Goal: Transaction & Acquisition: Purchase product/service

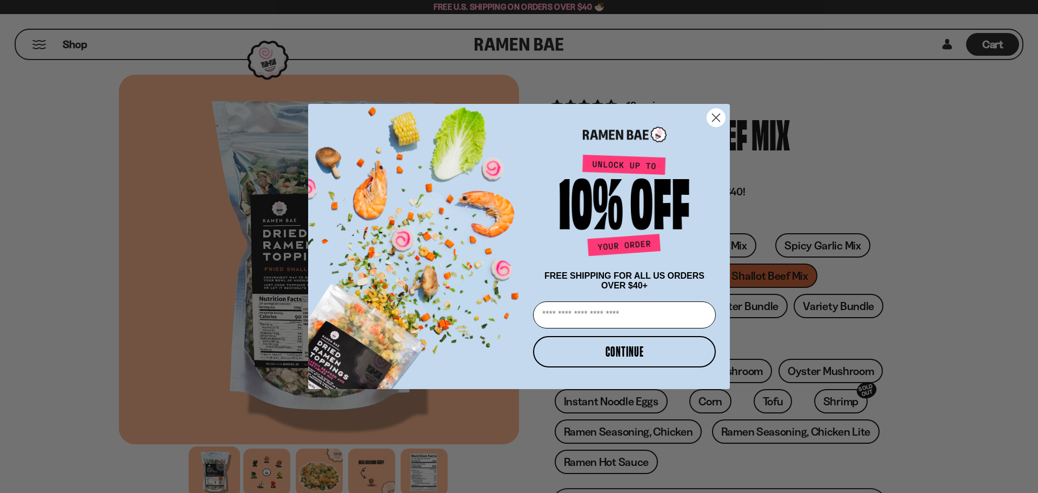
click at [580, 315] on input "Email" at bounding box center [624, 314] width 183 height 27
type input "**********"
click at [642, 349] on button "CONTINUE" at bounding box center [624, 351] width 183 height 31
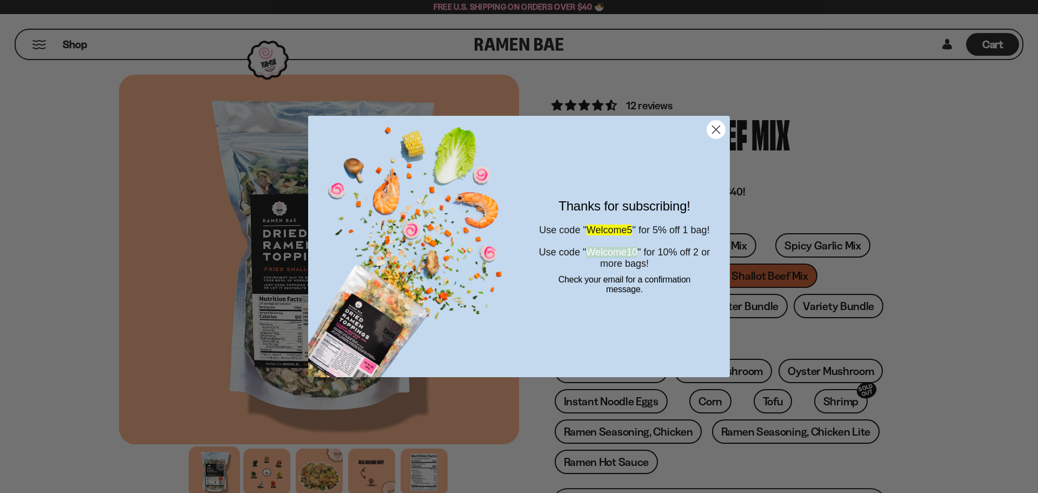
drag, startPoint x: 660, startPoint y: 258, endPoint x: 597, endPoint y: 258, distance: 62.7
click at [597, 258] on span "Use code " Welcome10 " for 10% off 2 or more bags!" at bounding box center [624, 258] width 171 height 22
copy span "Welcome10"
click at [876, 196] on div "Close dialog Thanks for subscribing! Use code " Welcome5 " for 5% off 1 bag! Us…" at bounding box center [519, 246] width 1038 height 493
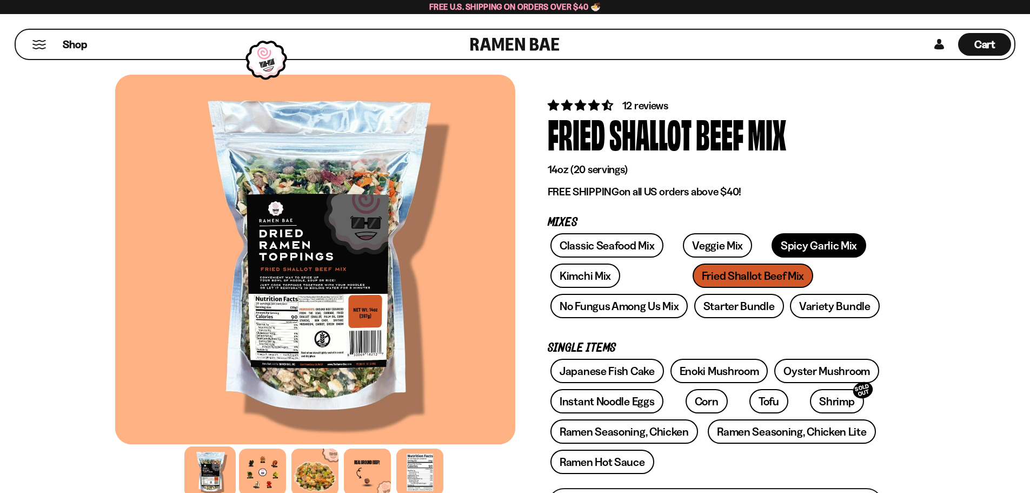
click at [785, 239] on link "Spicy Garlic Mix" at bounding box center [819, 245] width 95 height 24
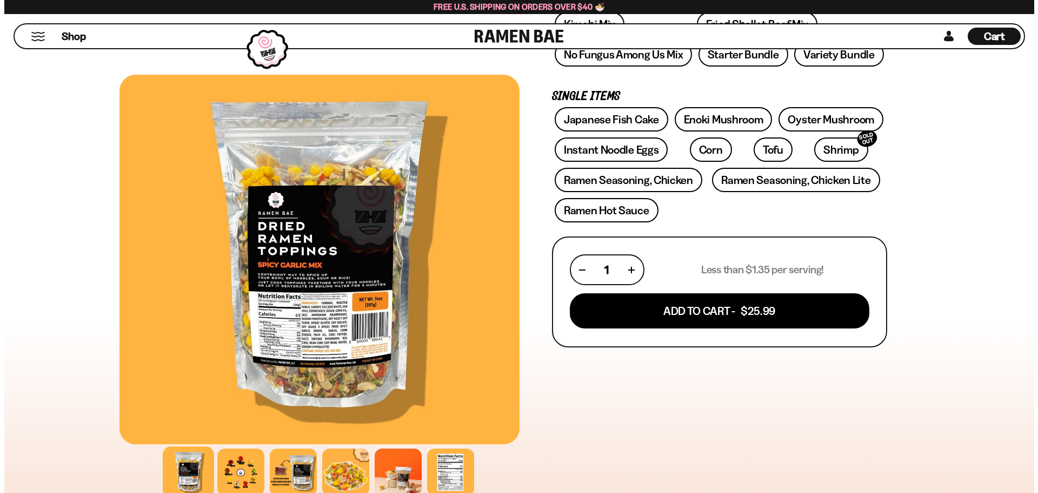
scroll to position [288, 0]
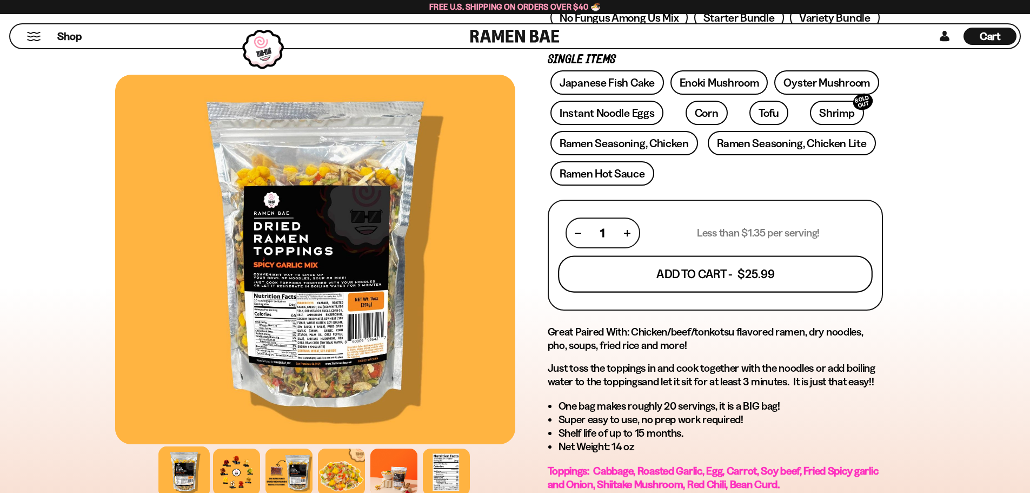
click at [683, 275] on button "Add To Cart - $25.99" at bounding box center [715, 274] width 315 height 37
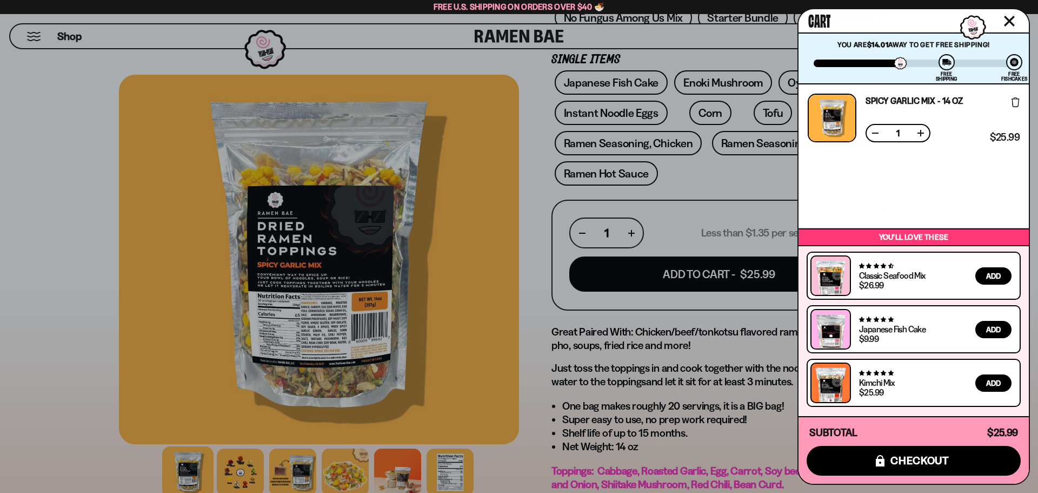
click at [997, 273] on span "Add" at bounding box center [993, 276] width 15 height 8
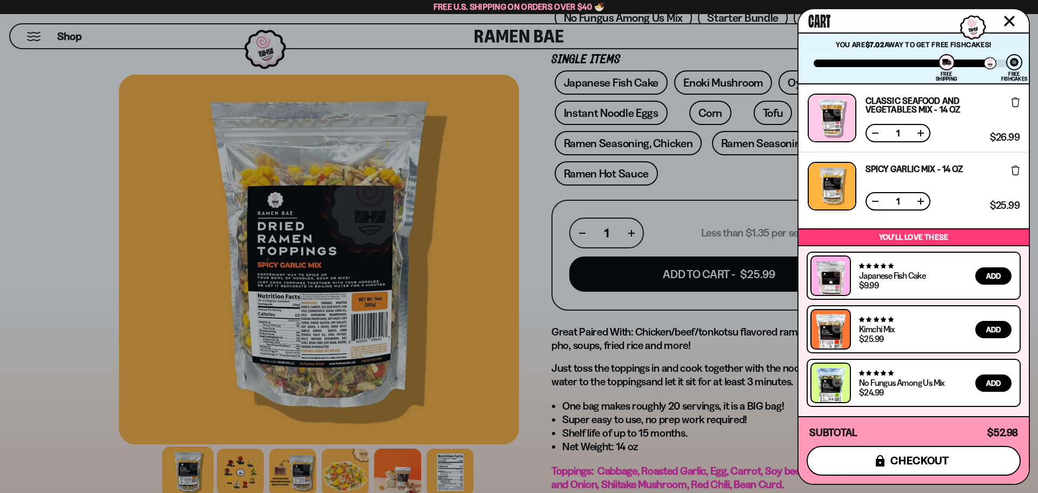
click at [931, 465] on span "checkout" at bounding box center [920, 460] width 59 height 12
